Goal: Find specific page/section: Find specific page/section

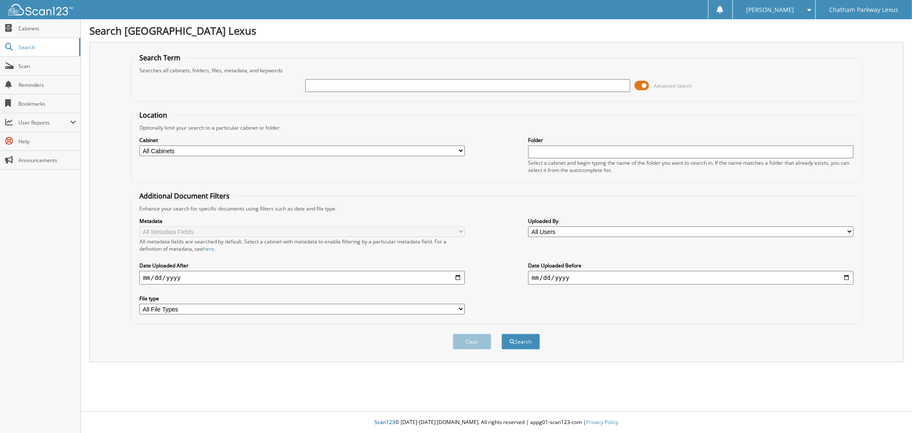
click at [328, 84] on input "text" at bounding box center [467, 85] width 325 height 13
type input "l25736a"
click at [501, 333] on button "Search" at bounding box center [520, 341] width 38 height 16
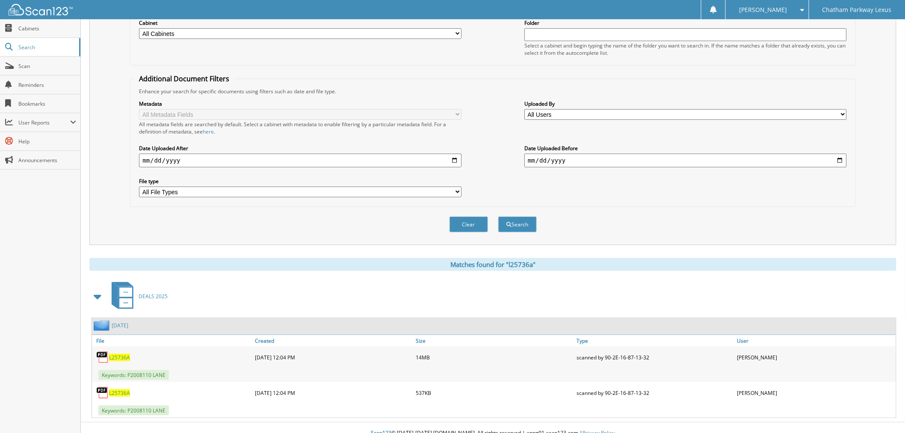
scroll to position [120, 0]
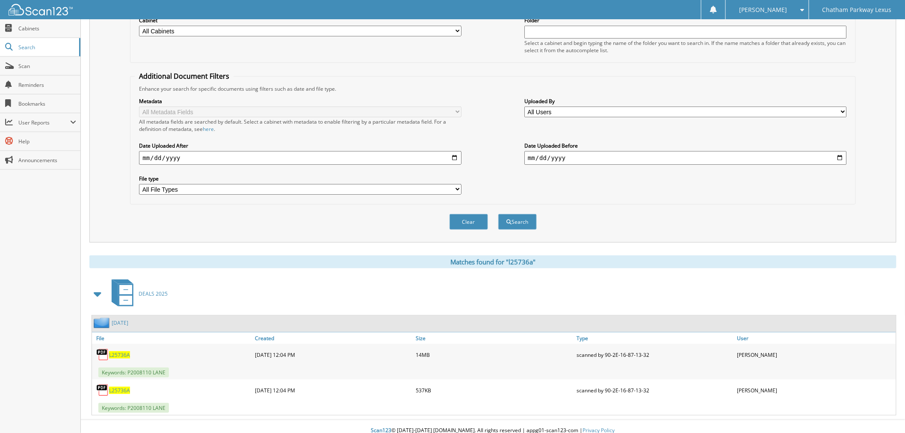
click at [118, 386] on span "L25736A" at bounding box center [119, 389] width 21 height 7
click at [116, 351] on span "L25736A" at bounding box center [119, 354] width 21 height 7
click at [119, 351] on span "L25736A" at bounding box center [119, 354] width 21 height 7
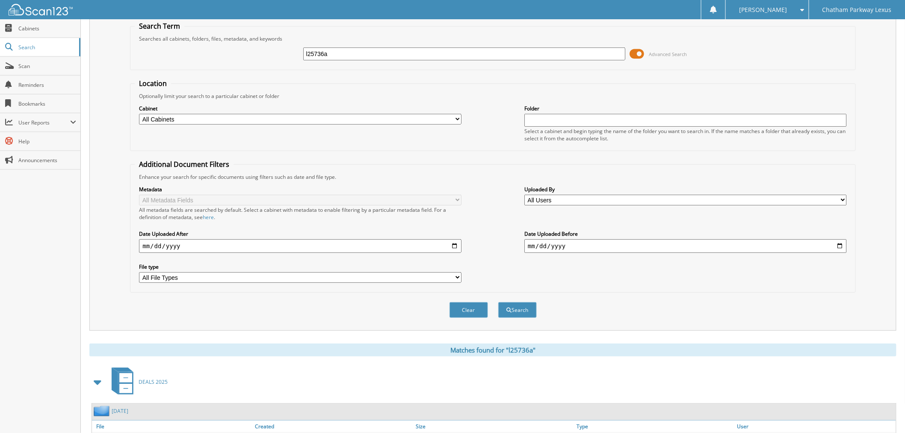
scroll to position [0, 0]
